Goal: Task Accomplishment & Management: Use online tool/utility

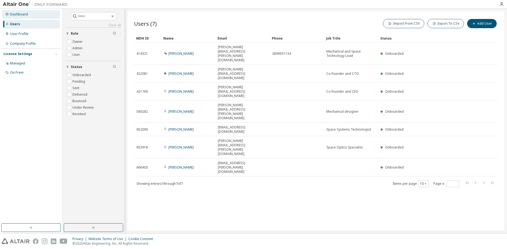
click at [20, 11] on div "Dashboard" at bounding box center [31, 14] width 58 height 9
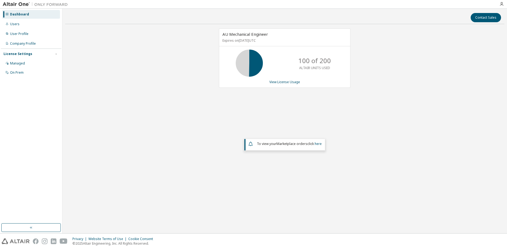
click at [286, 80] on div "AU Mechanical Engineer Expires on [DATE] UTC 100 of 200 ALTAIR UNITS USED View …" at bounding box center [284, 57] width 131 height 59
click at [286, 82] on link "View License Usage" at bounding box center [284, 82] width 31 height 5
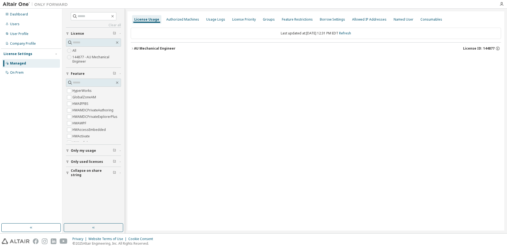
click at [132, 49] on icon "button" at bounding box center [132, 48] width 3 height 3
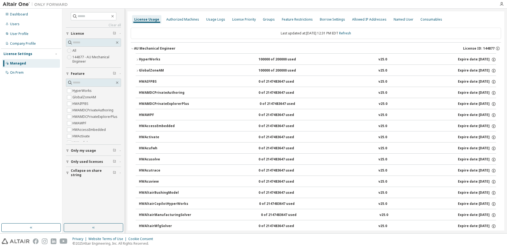
click at [136, 61] on icon "button" at bounding box center [137, 59] width 3 height 3
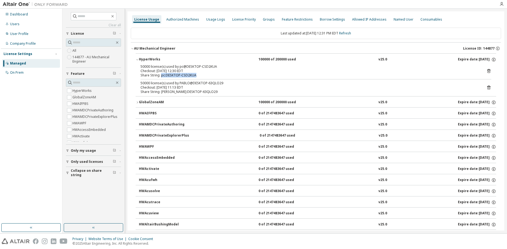
drag, startPoint x: 196, startPoint y: 77, endPoint x: 162, endPoint y: 76, distance: 34.4
click at [162, 76] on div "Share String: pc:DESKTOP-CSD2KUA" at bounding box center [308, 75] width 337 height 4
copy div "pc:DESKTOP-CSD2KUA"
